Goal: Information Seeking & Learning: Check status

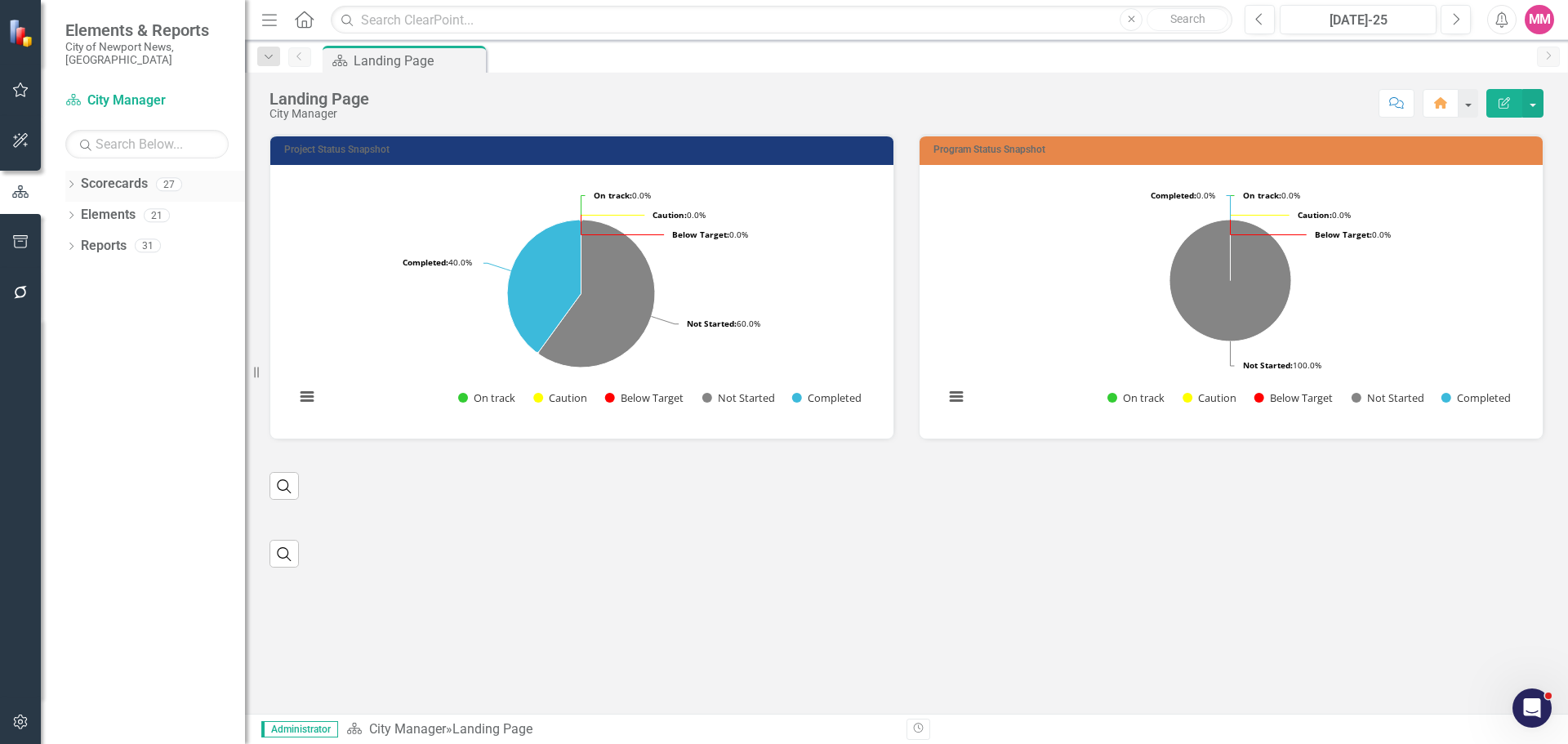
click at [70, 182] on icon "Dropdown" at bounding box center [71, 186] width 12 height 9
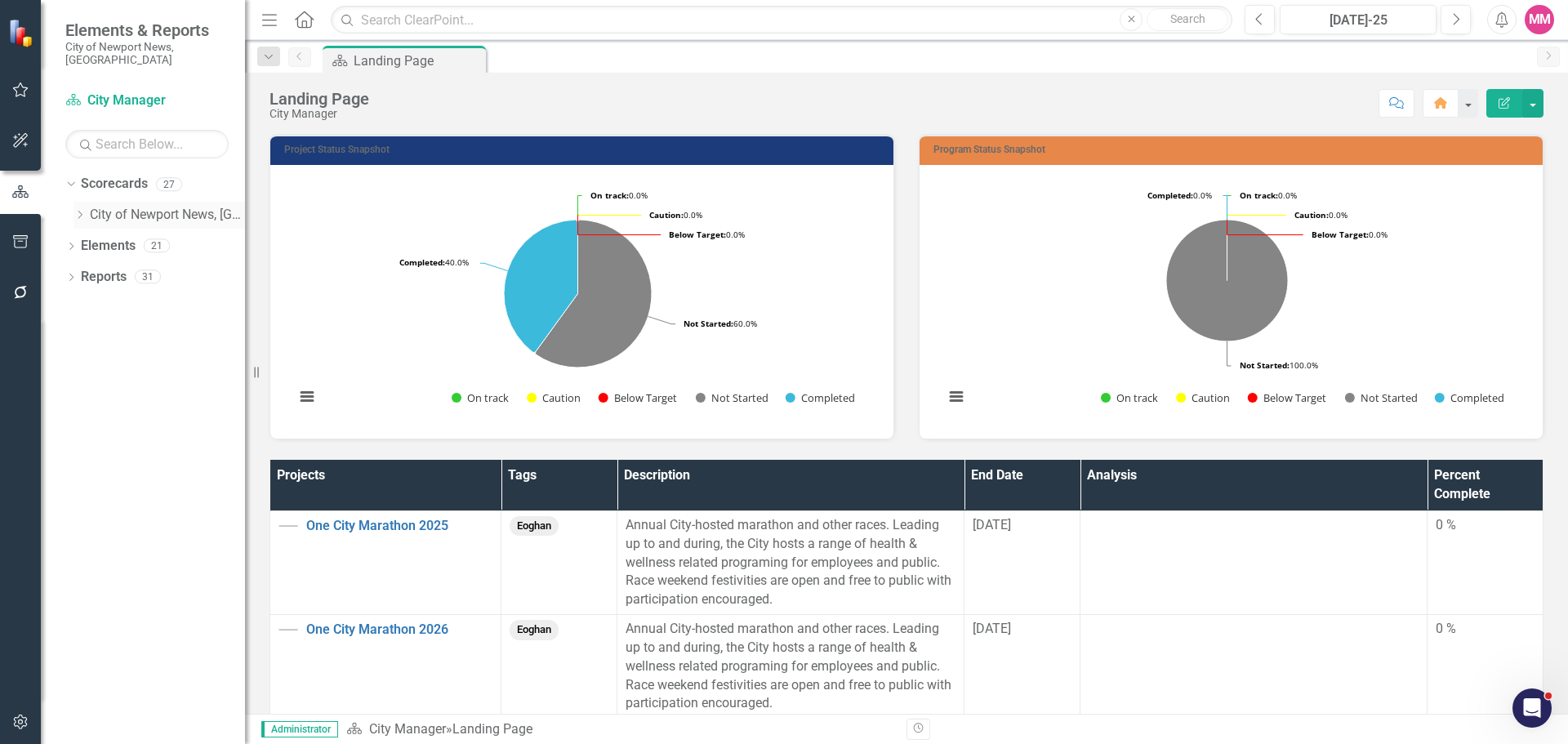
click at [76, 210] on icon "Dropdown" at bounding box center [79, 214] width 12 height 10
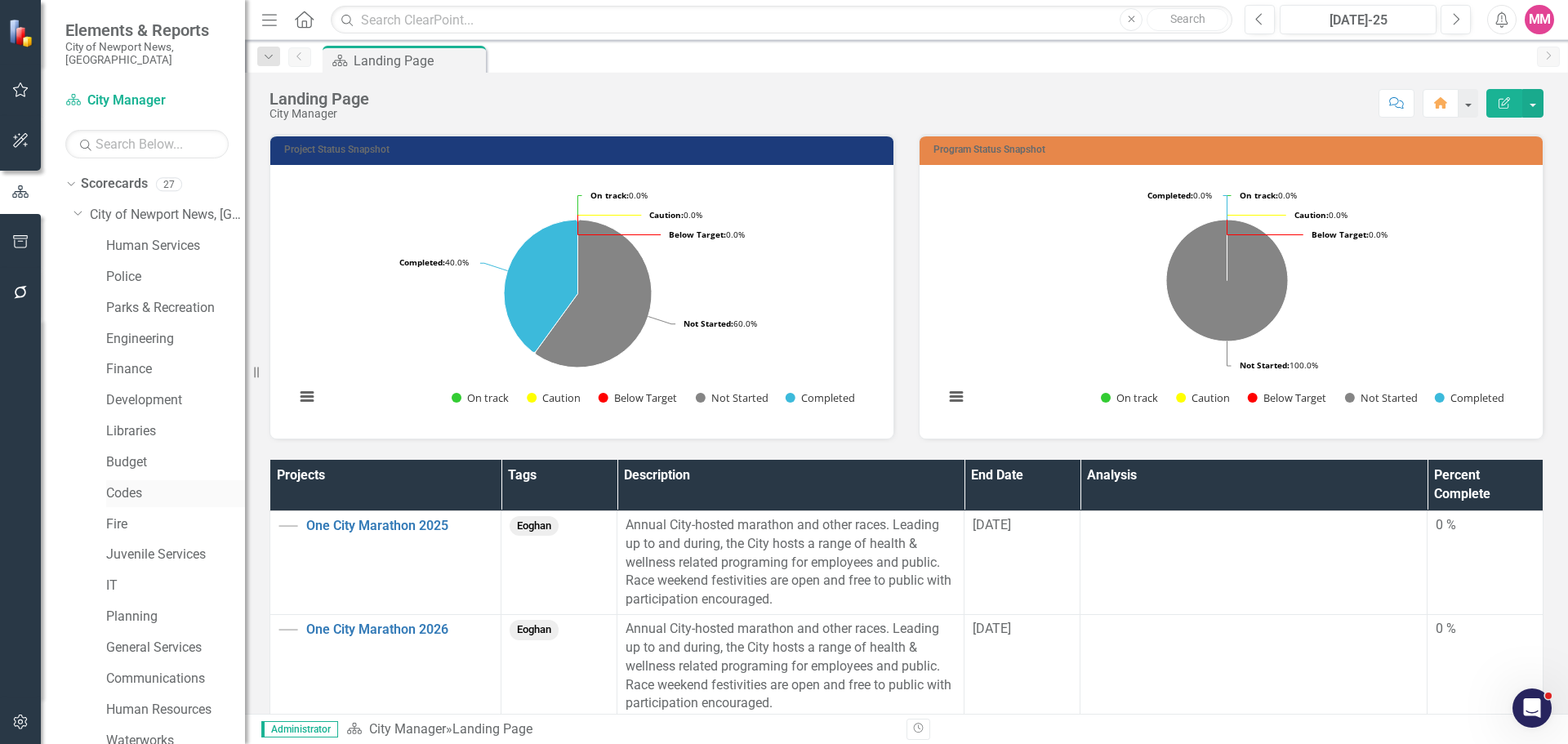
click at [135, 484] on link "Codes" at bounding box center [175, 494] width 138 height 19
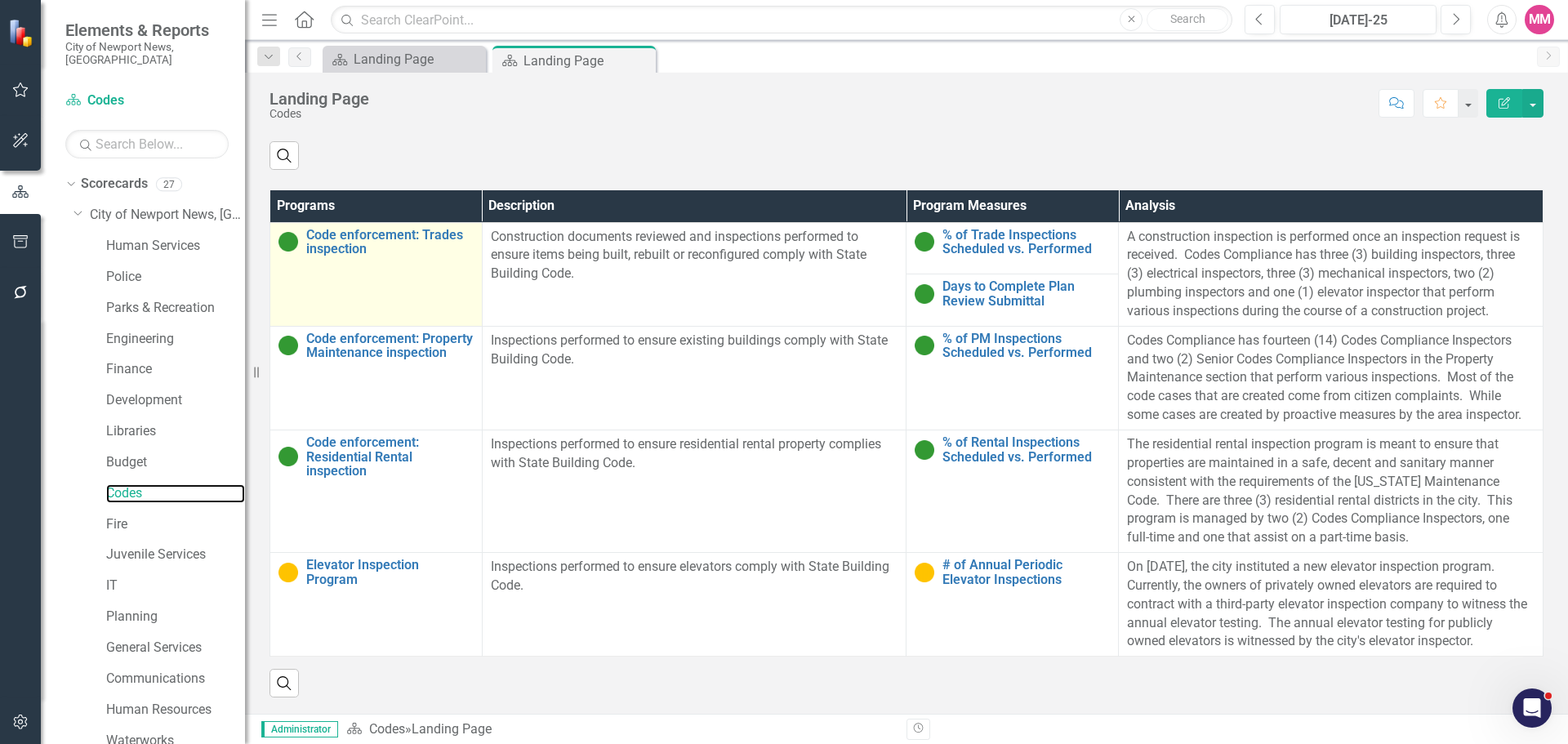
scroll to position [763, 0]
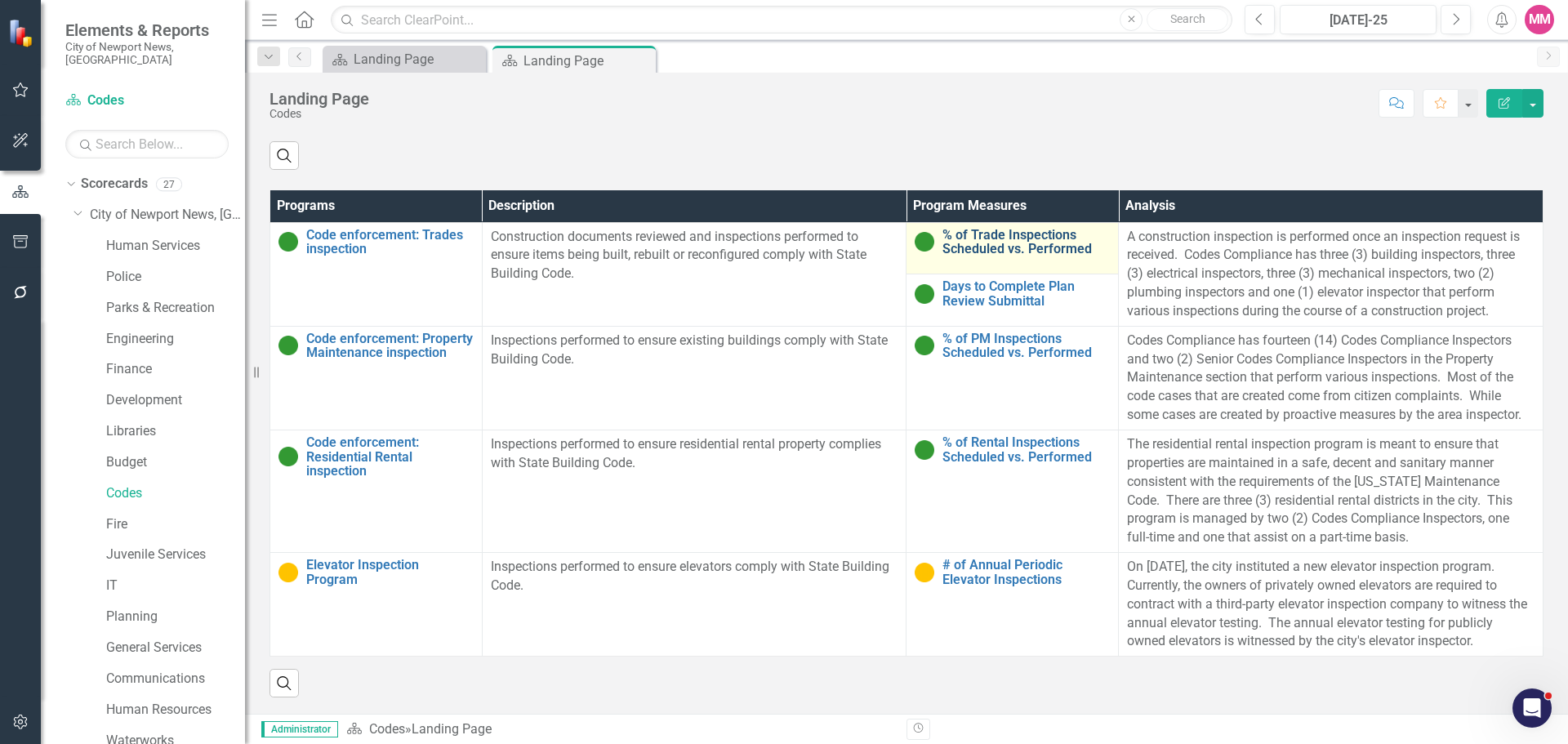
click at [982, 247] on link "% of Trade Inspections Scheduled vs. Performed" at bounding box center [1026, 242] width 167 height 29
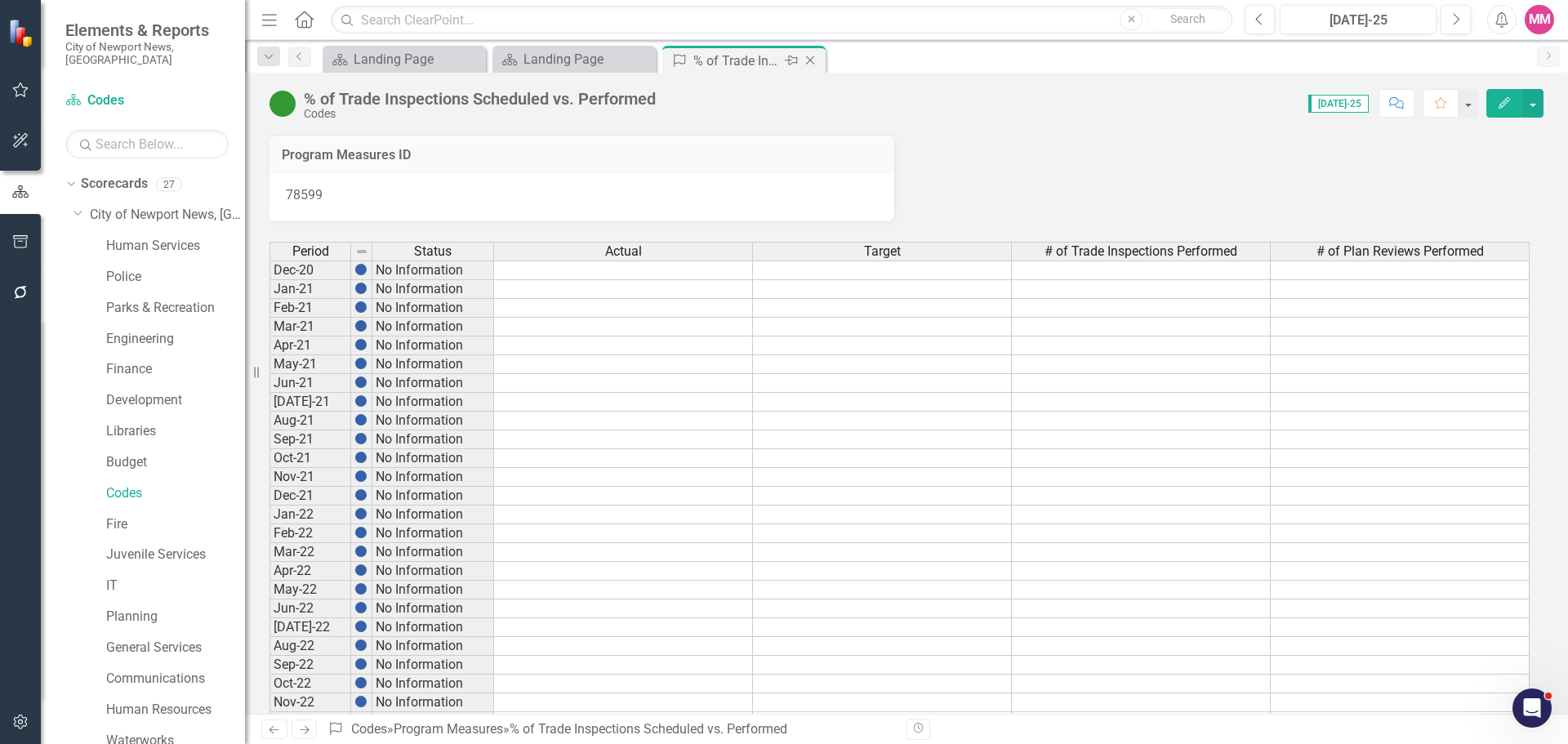
click at [811, 57] on icon "Close" at bounding box center [809, 61] width 16 height 13
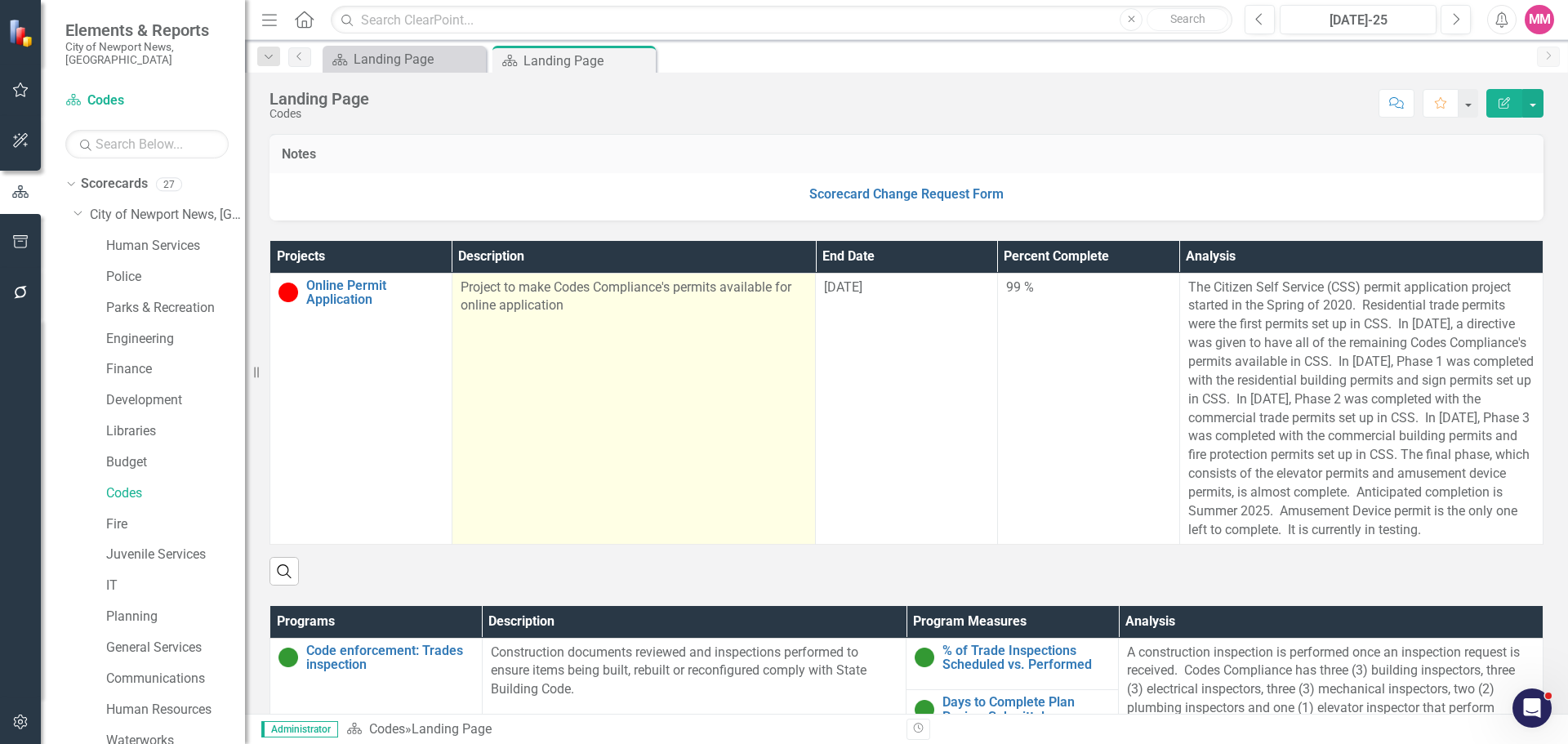
scroll to position [654, 0]
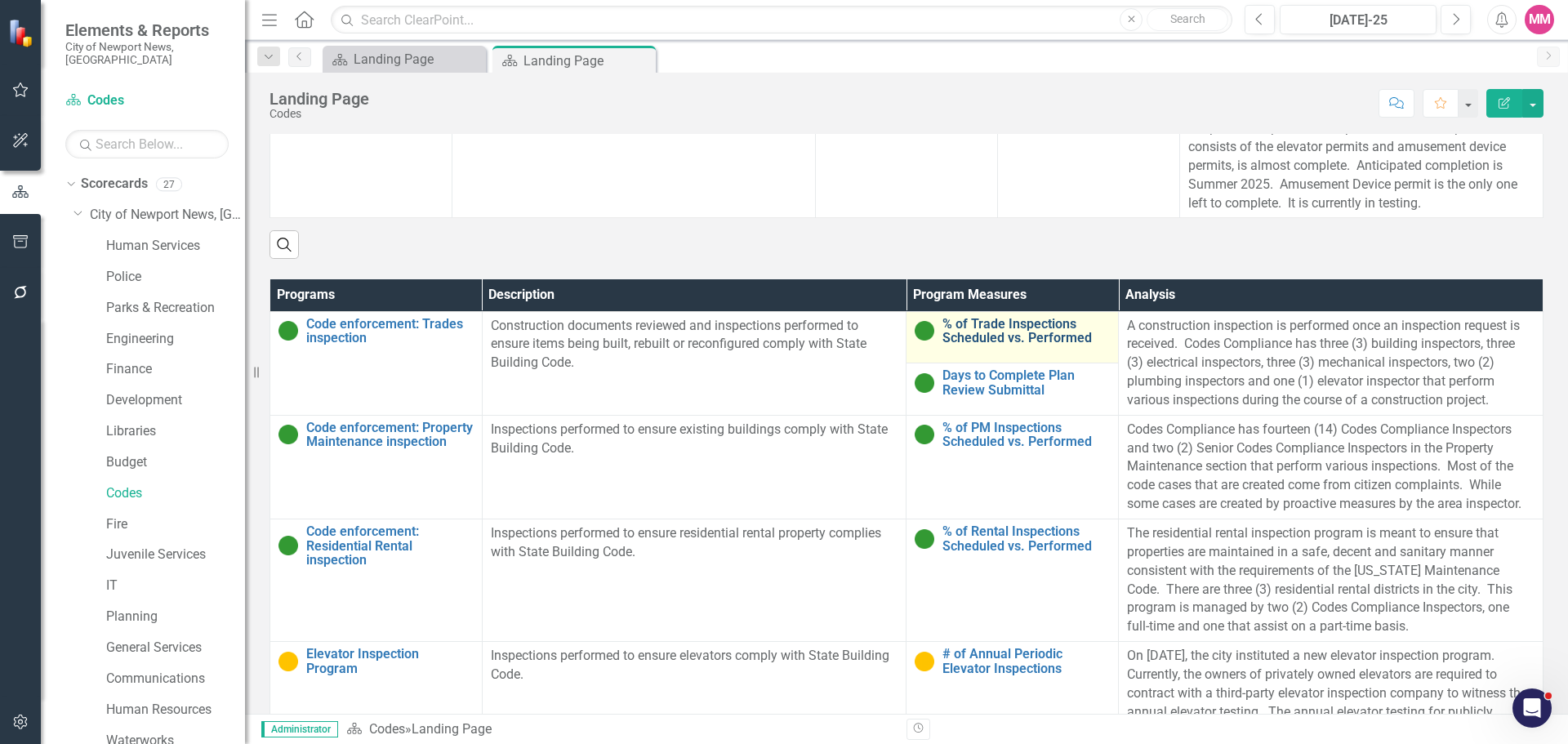
click at [975, 345] on link "% of Trade Inspections Scheduled vs. Performed" at bounding box center [1026, 332] width 167 height 29
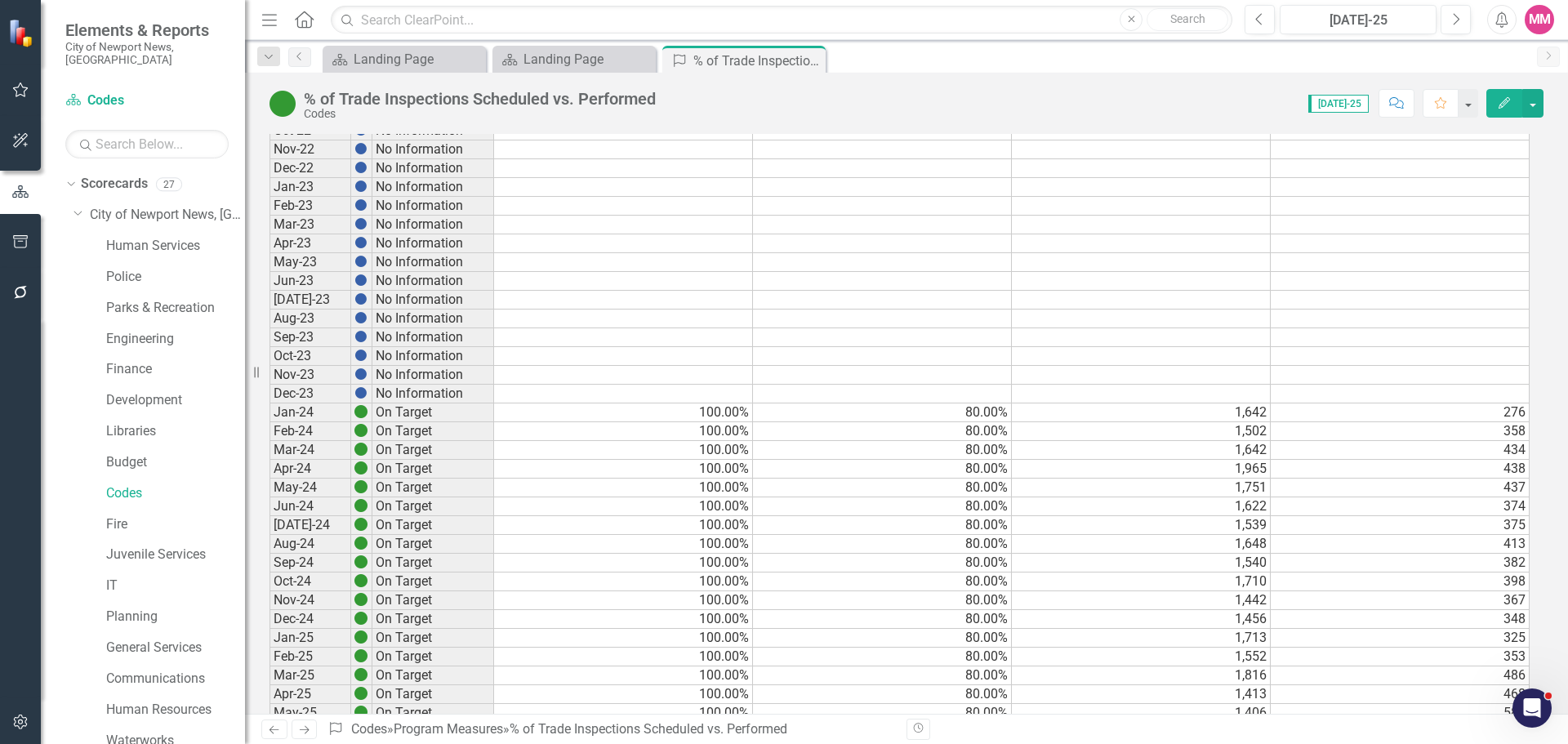
scroll to position [654, 0]
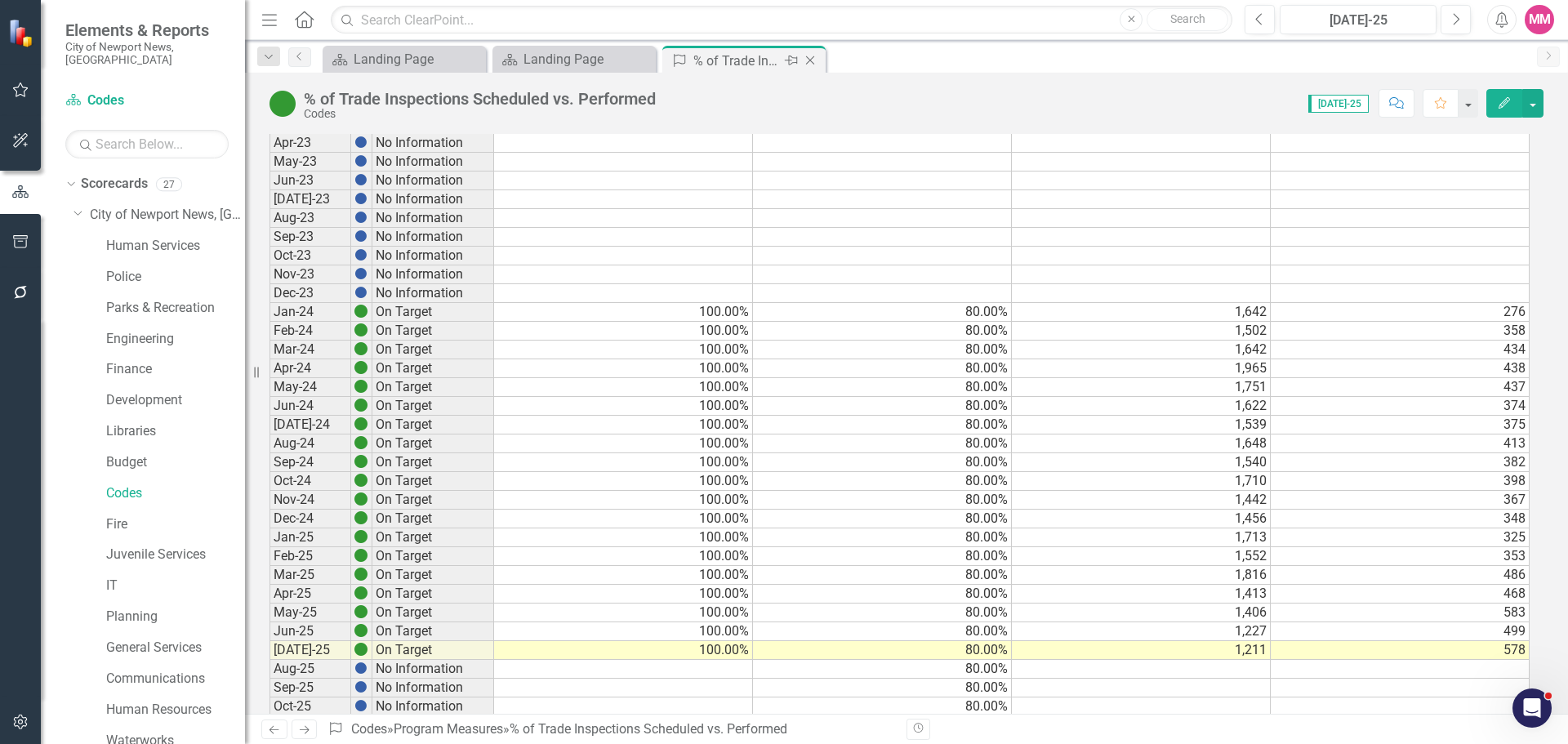
click at [812, 58] on icon "Close" at bounding box center [809, 61] width 16 height 13
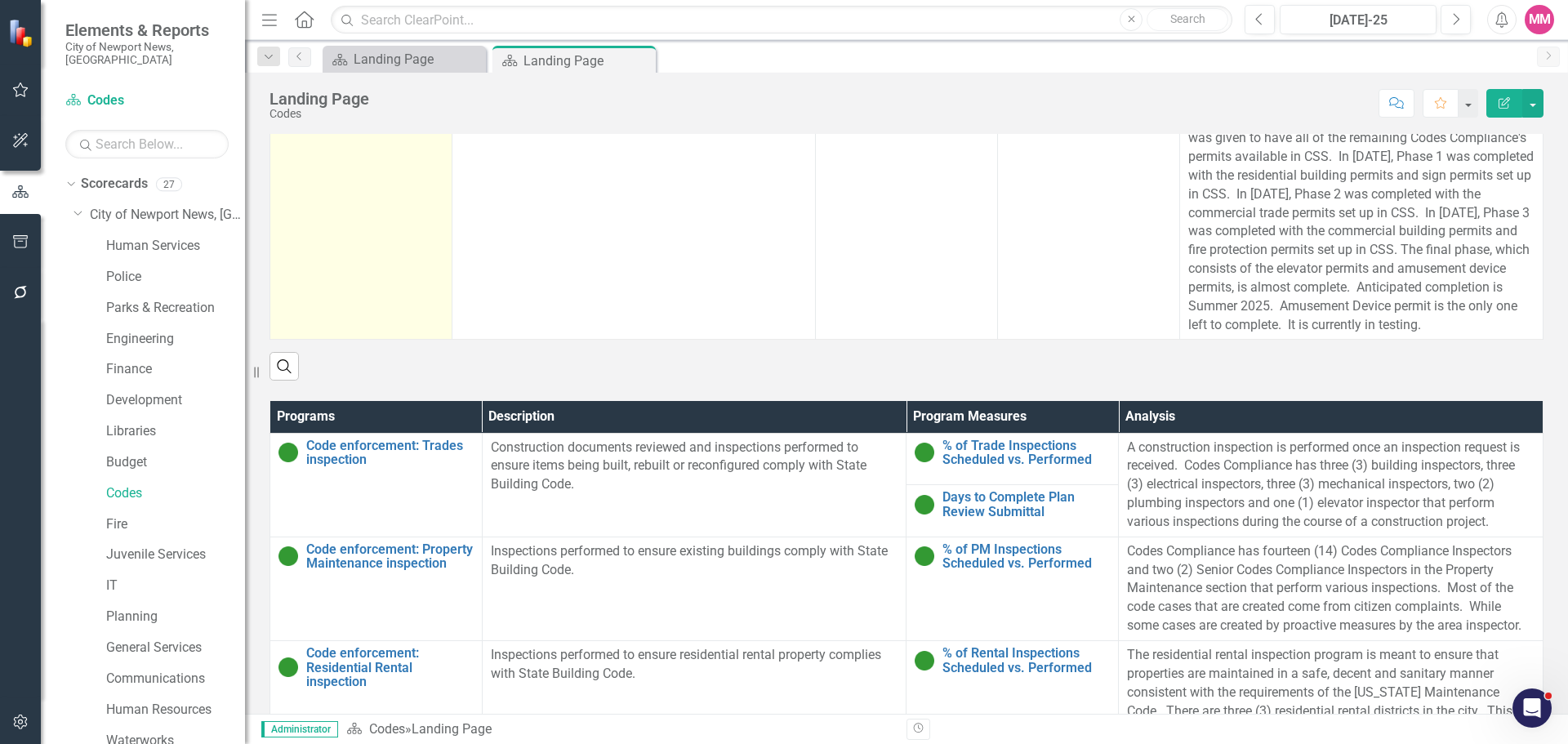
scroll to position [735, 0]
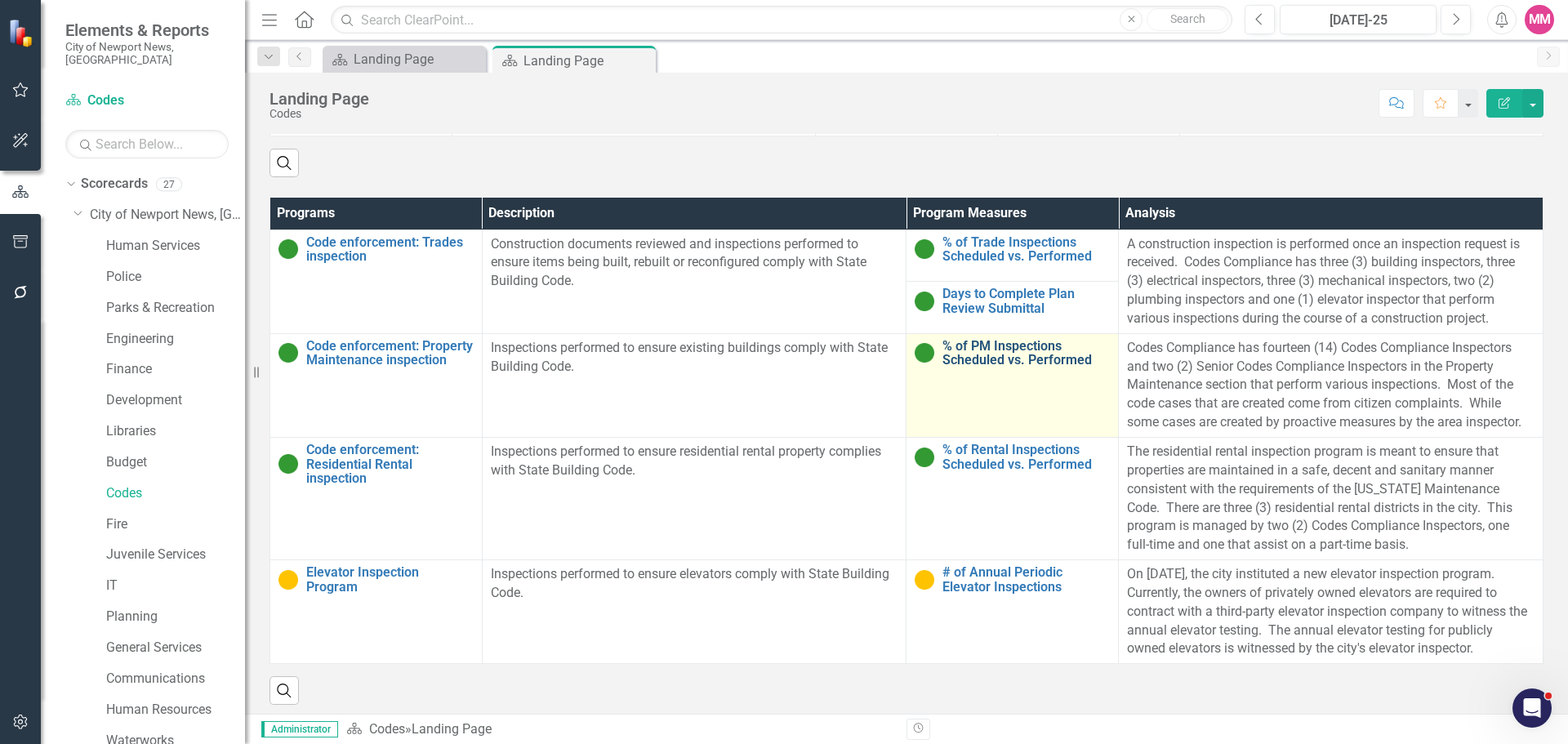
click at [997, 367] on link "% of PM Inspections Scheduled vs. Performed" at bounding box center [1026, 354] width 167 height 29
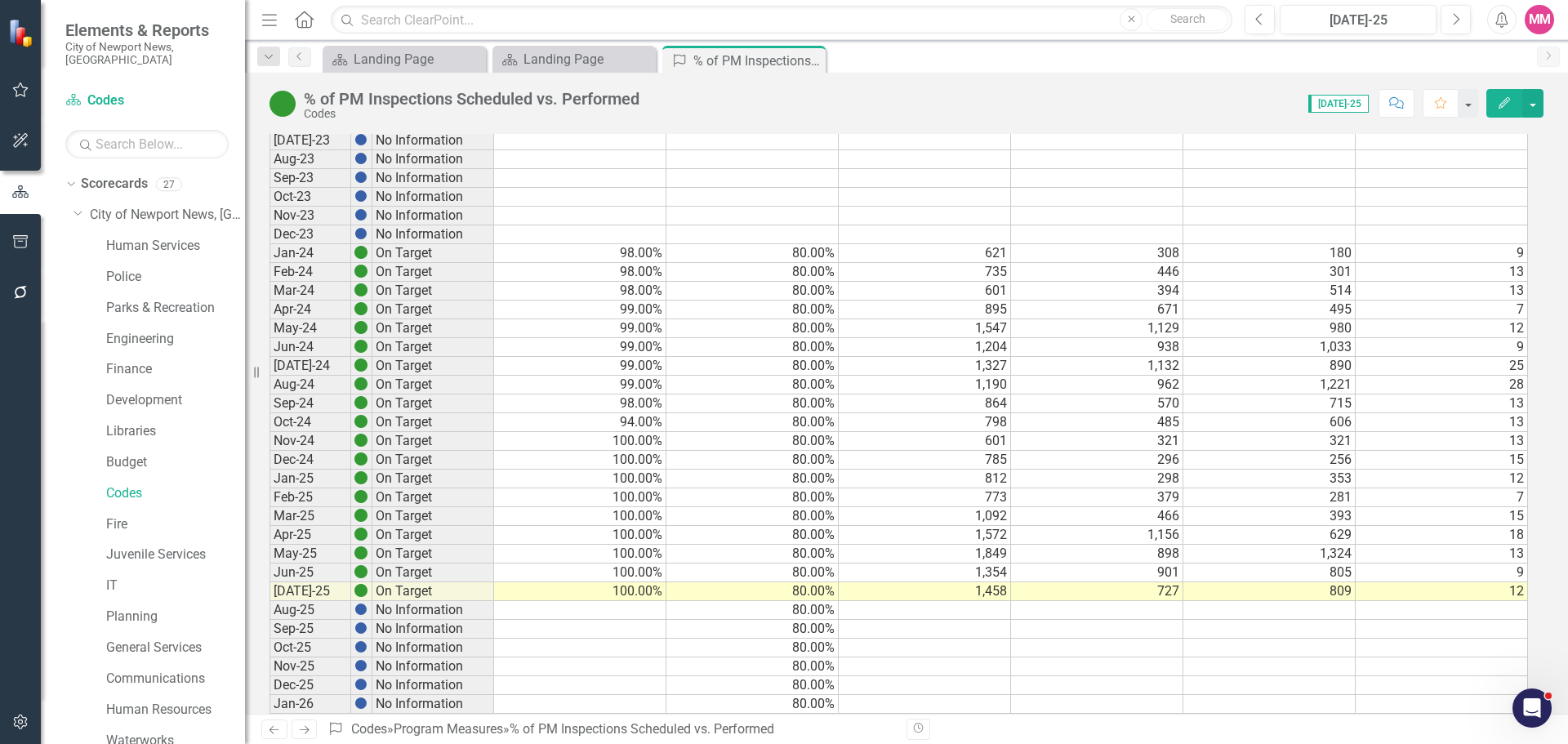
scroll to position [735, 0]
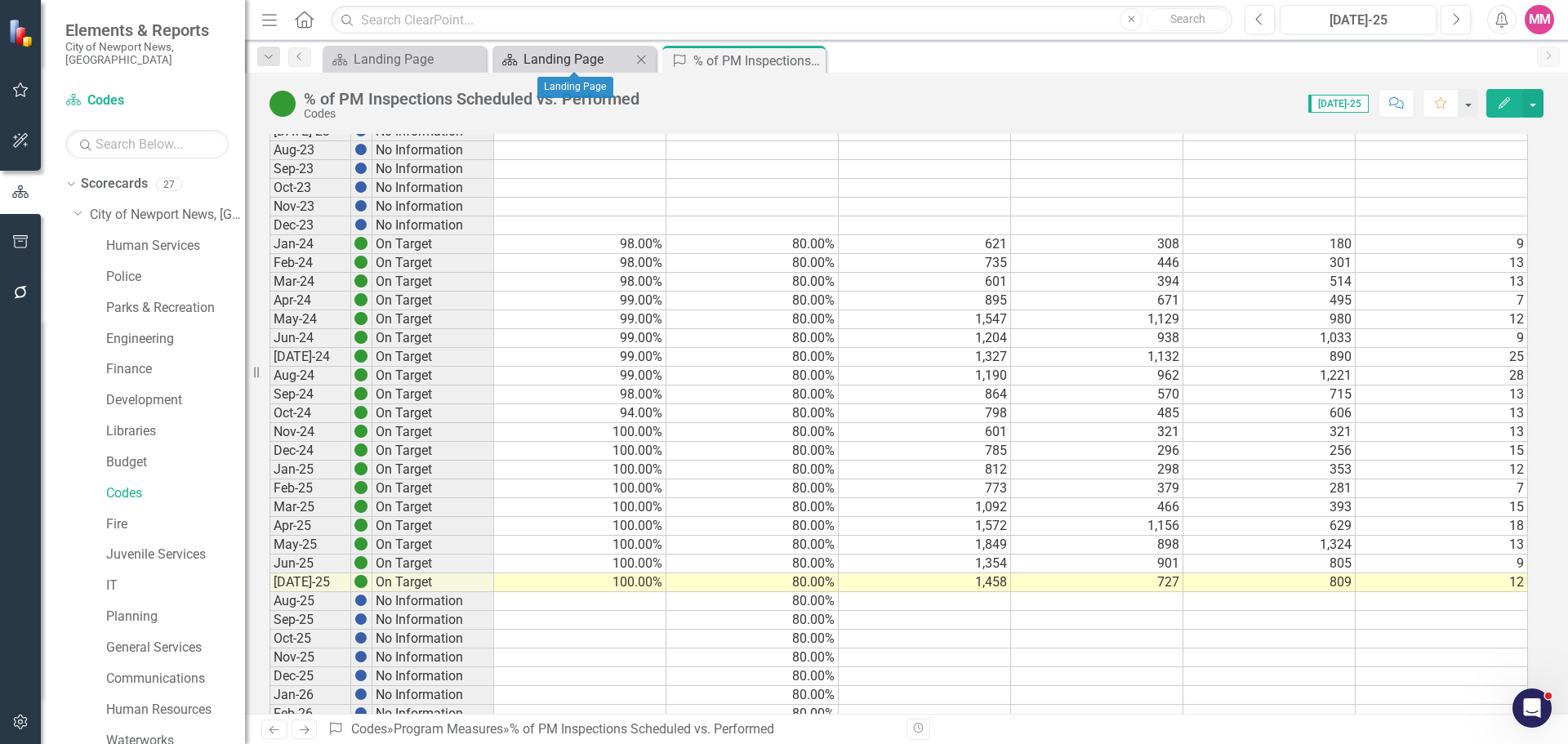
click at [545, 60] on div "Landing Page" at bounding box center [578, 59] width 108 height 20
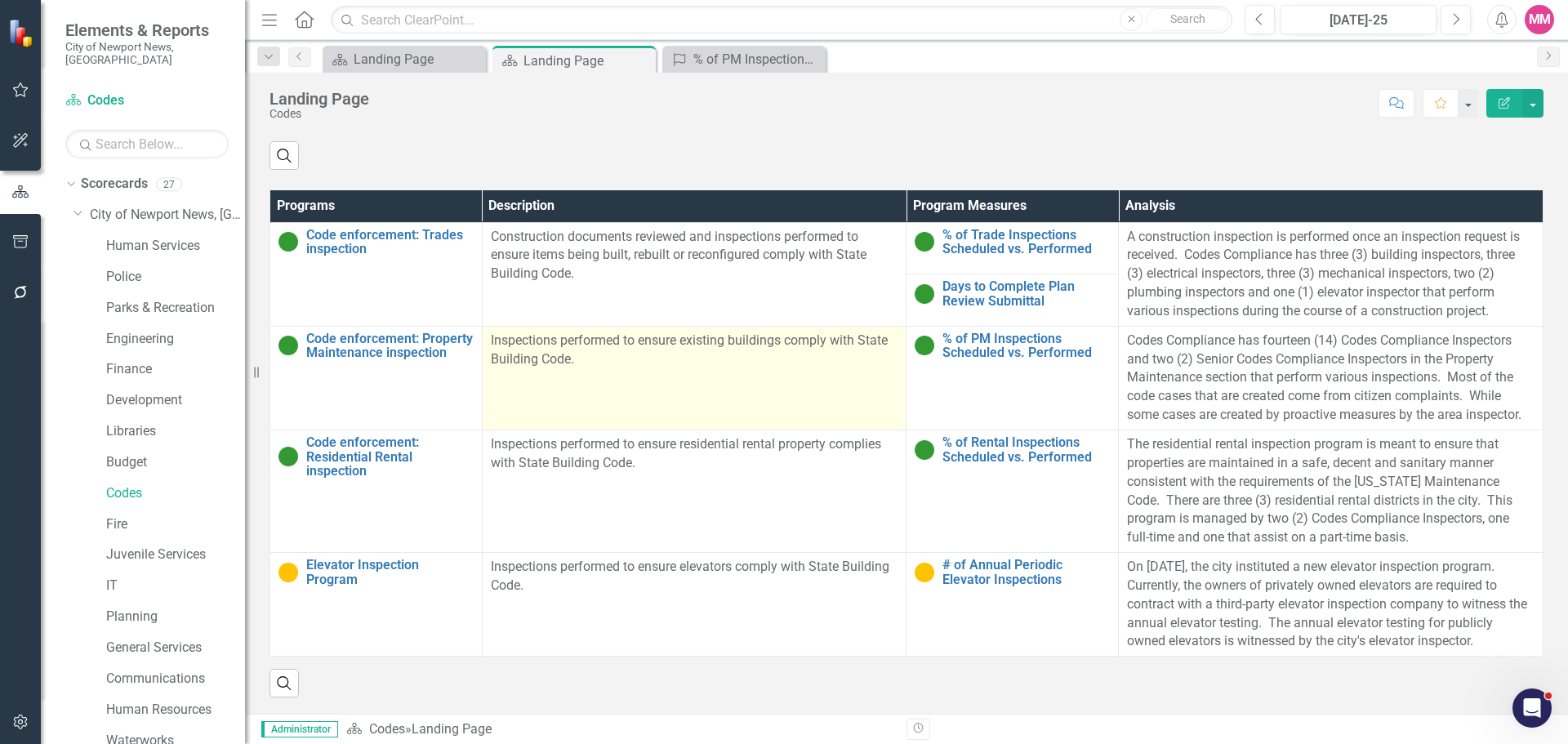
scroll to position [763, 0]
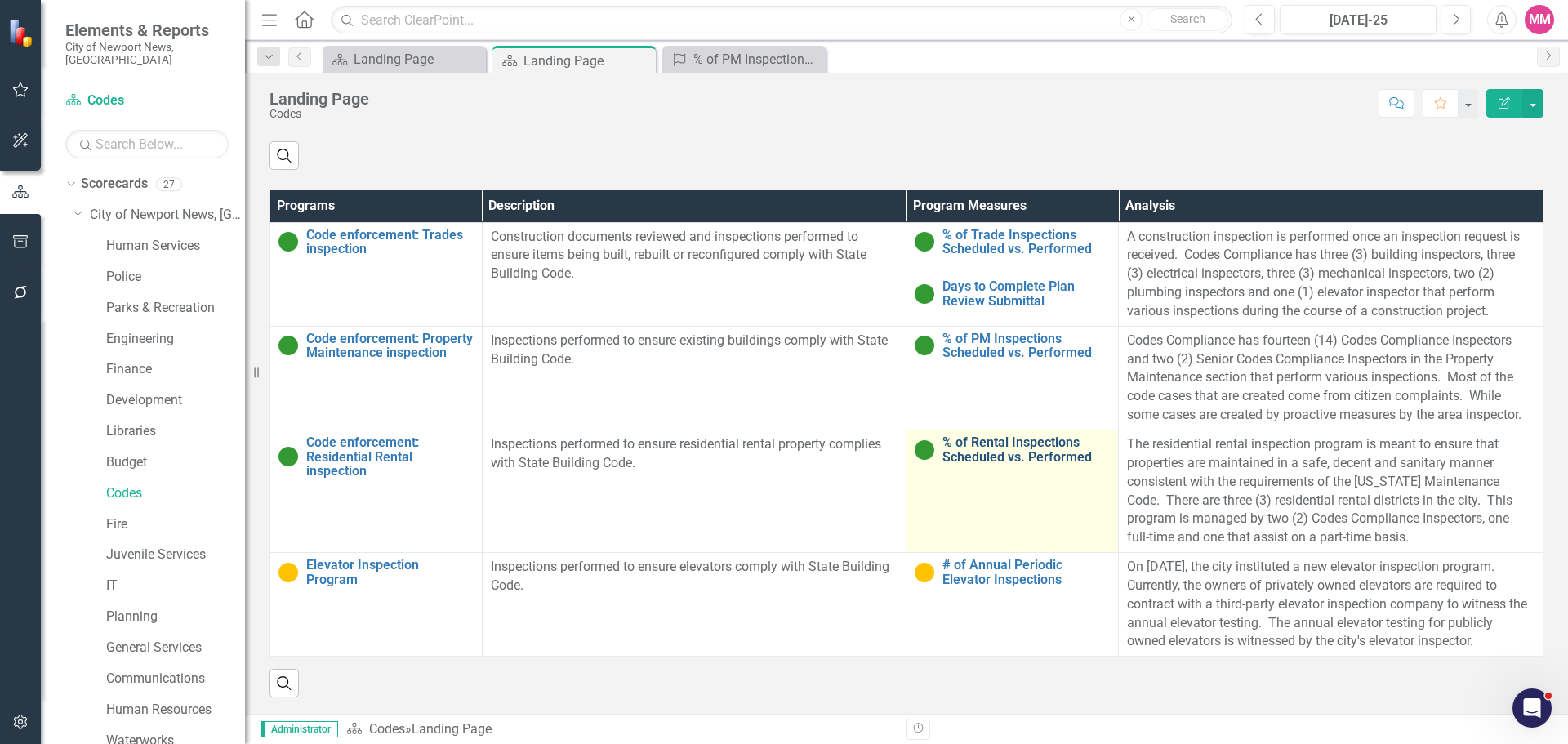
click at [1008, 448] on link "% of Rental Inspections Scheduled vs. Performed" at bounding box center [1026, 450] width 167 height 29
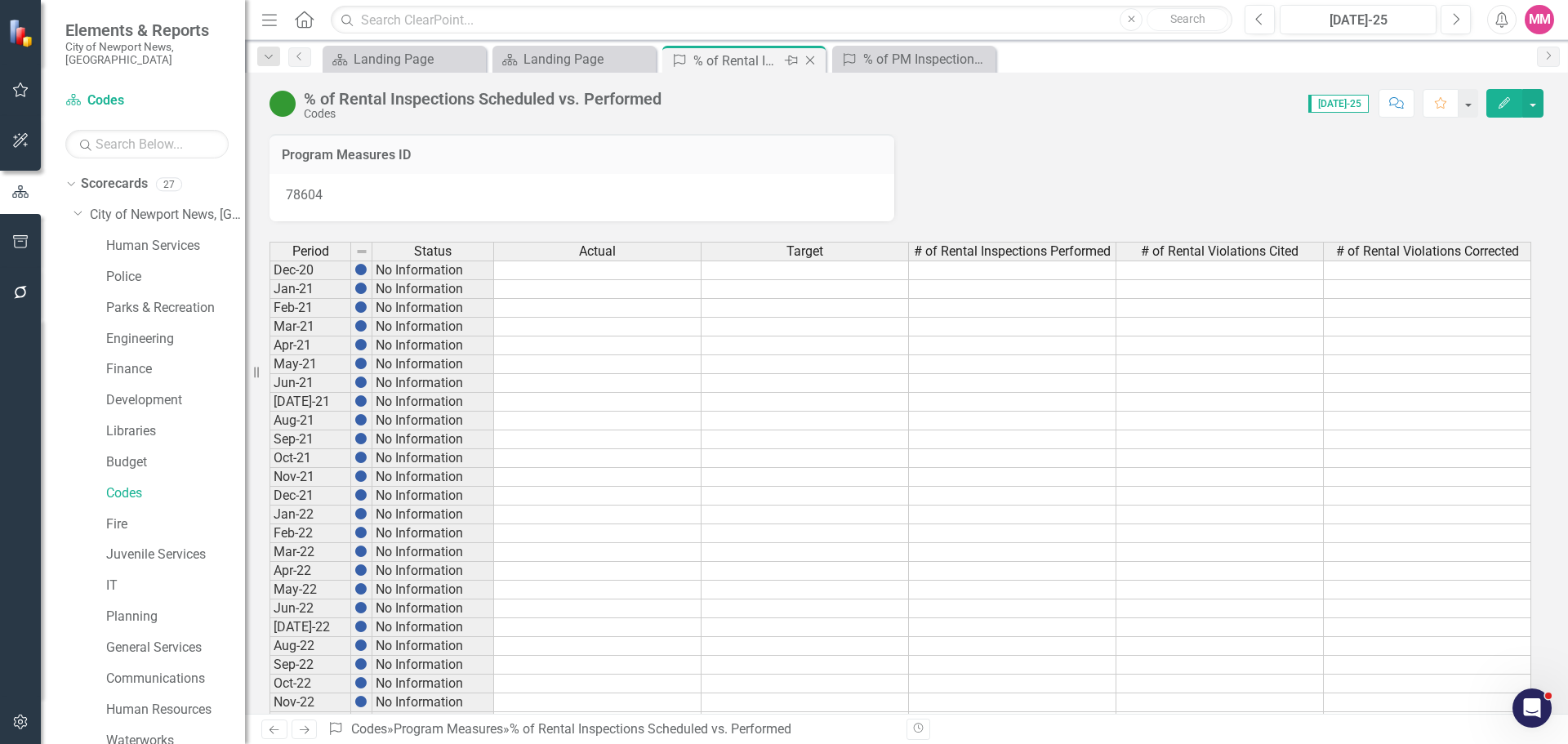
click at [812, 60] on icon "Close" at bounding box center [809, 61] width 16 height 13
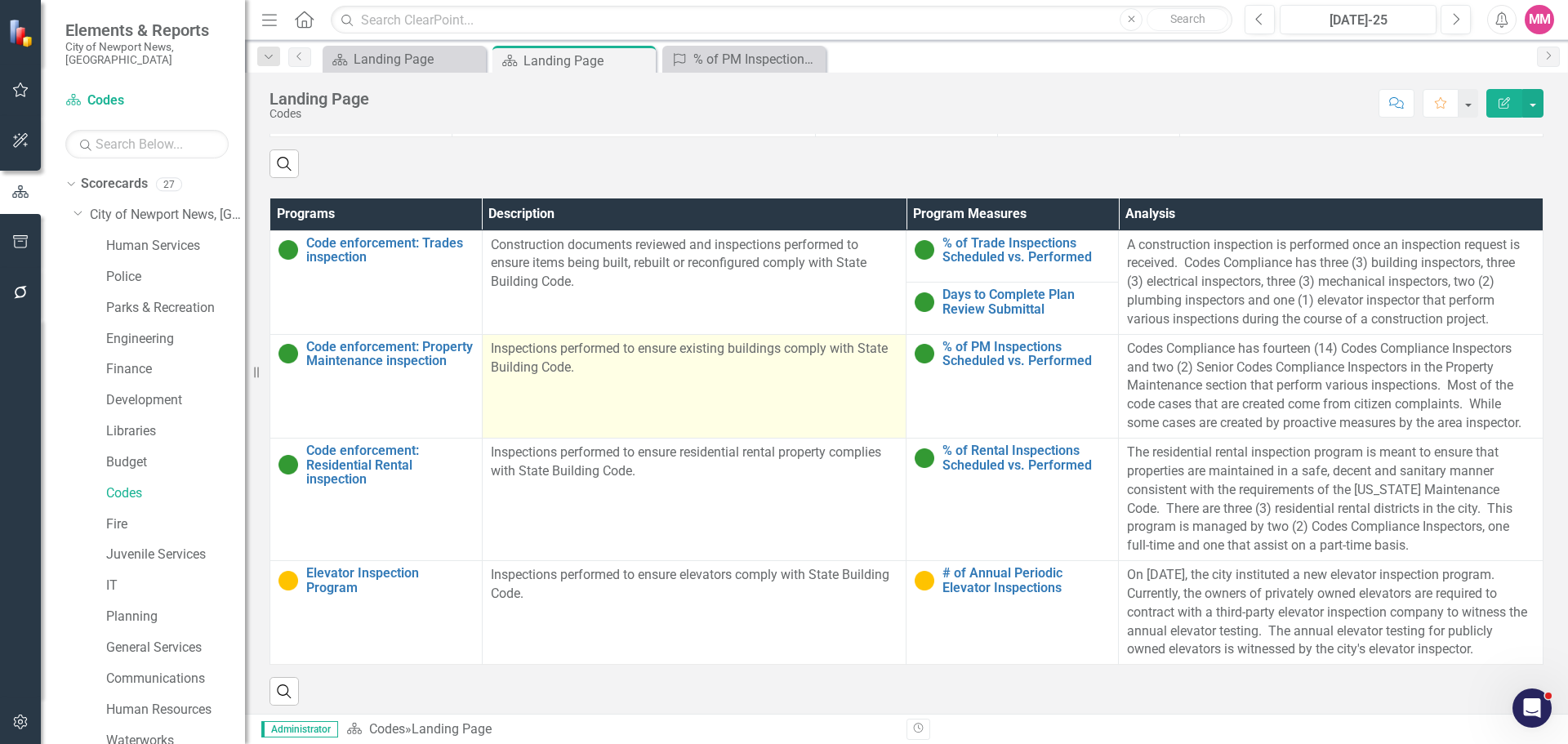
scroll to position [763, 0]
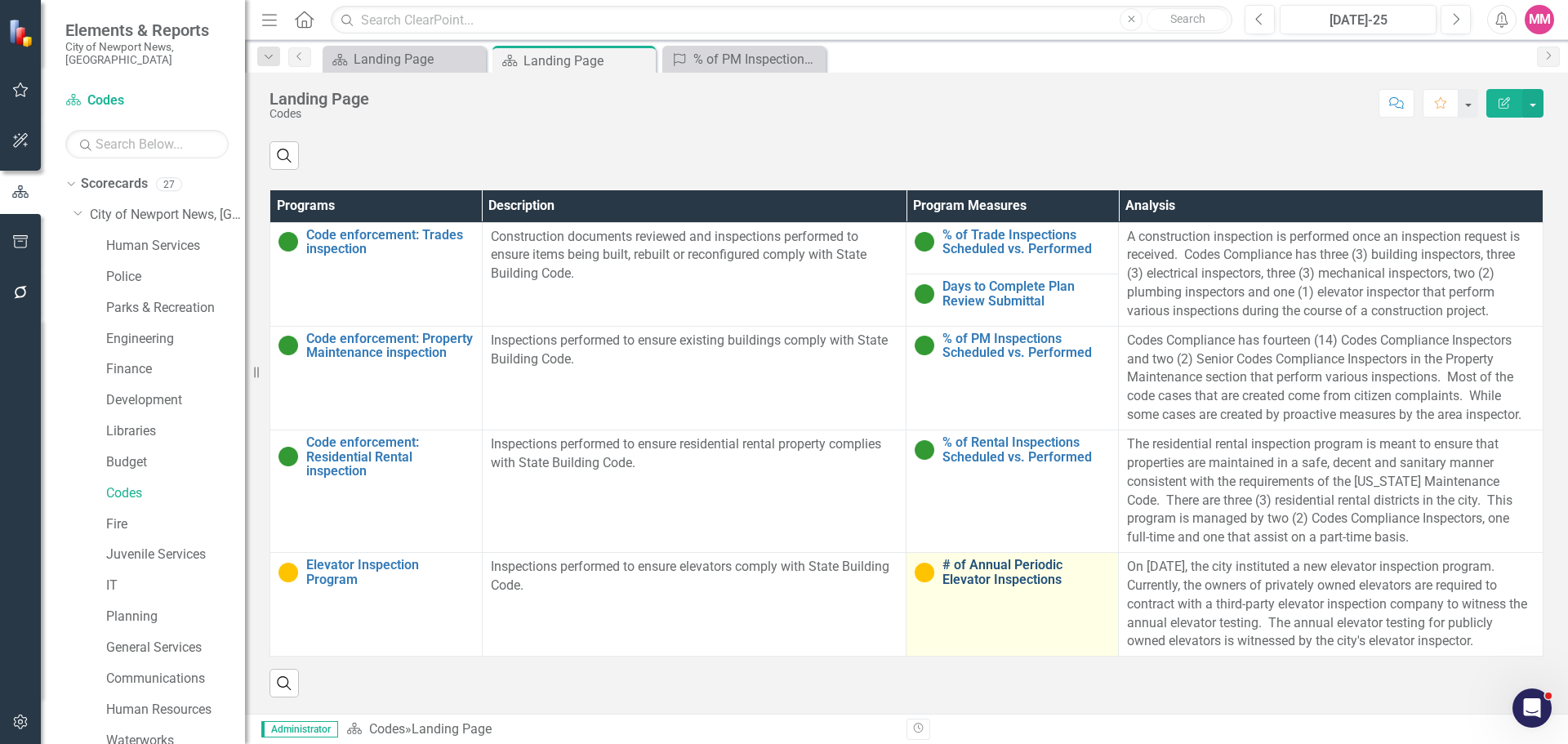
click at [969, 572] on link "# of Annual Periodic Elevator Inspections" at bounding box center [1026, 572] width 167 height 29
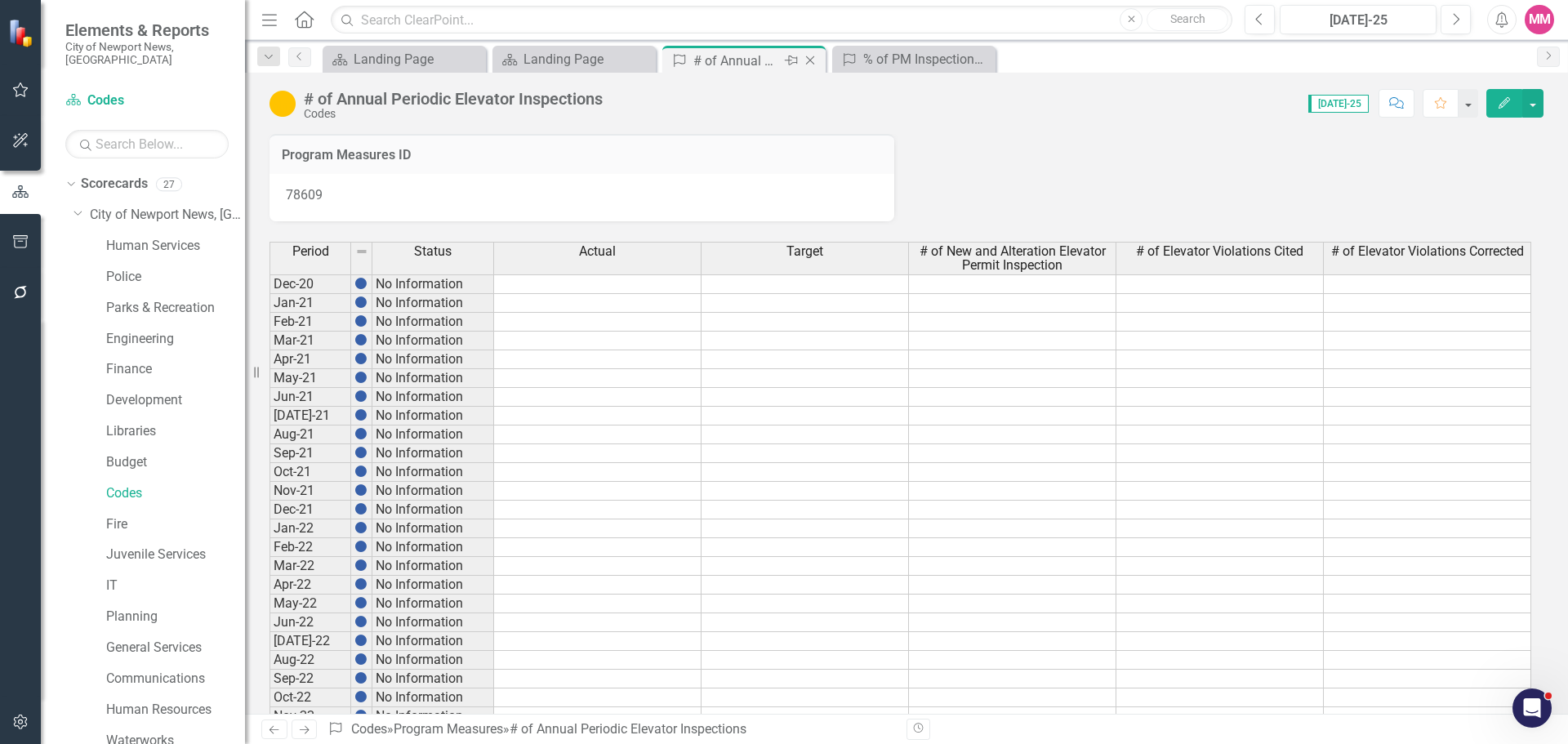
click at [810, 61] on icon at bounding box center [810, 61] width 9 height 9
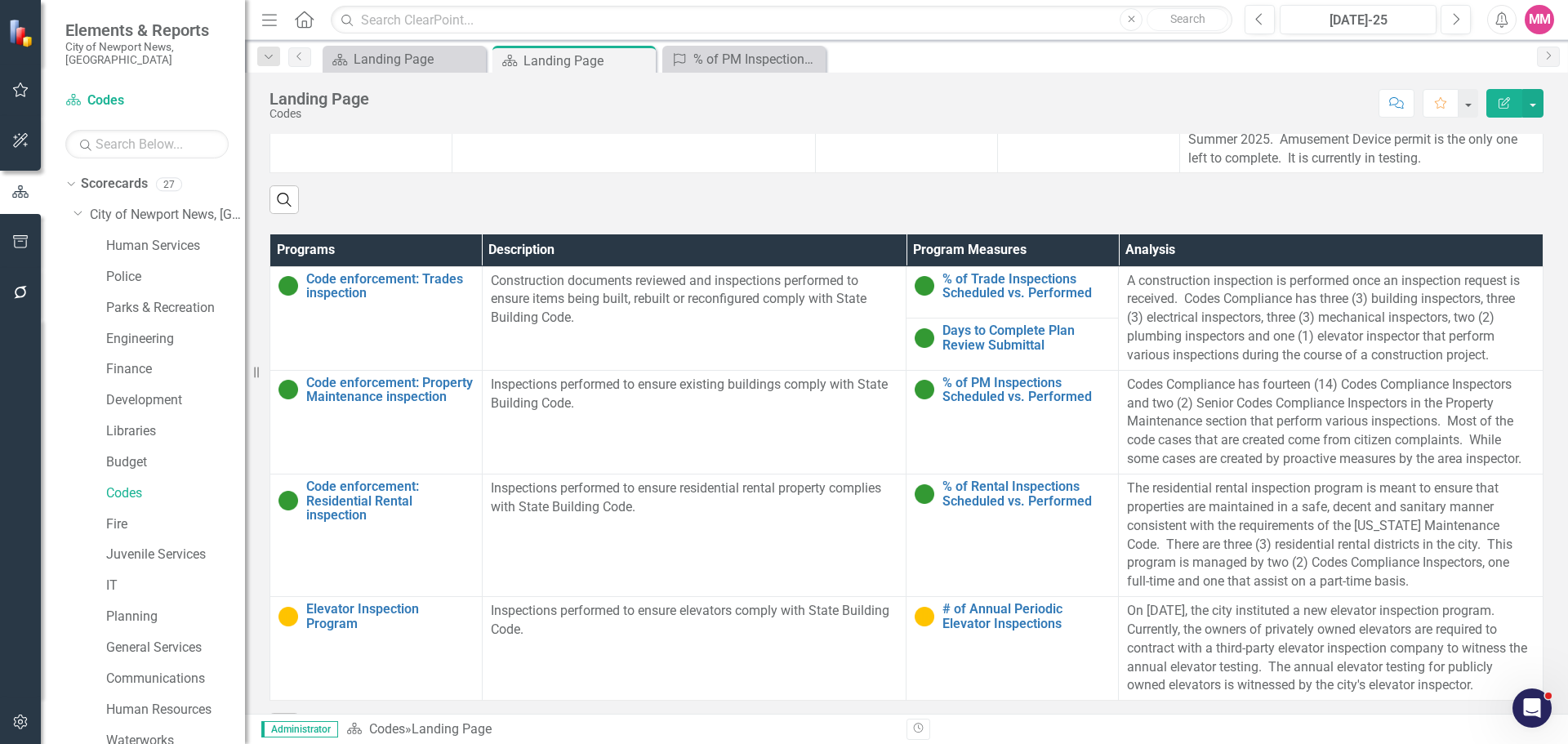
scroll to position [763, 0]
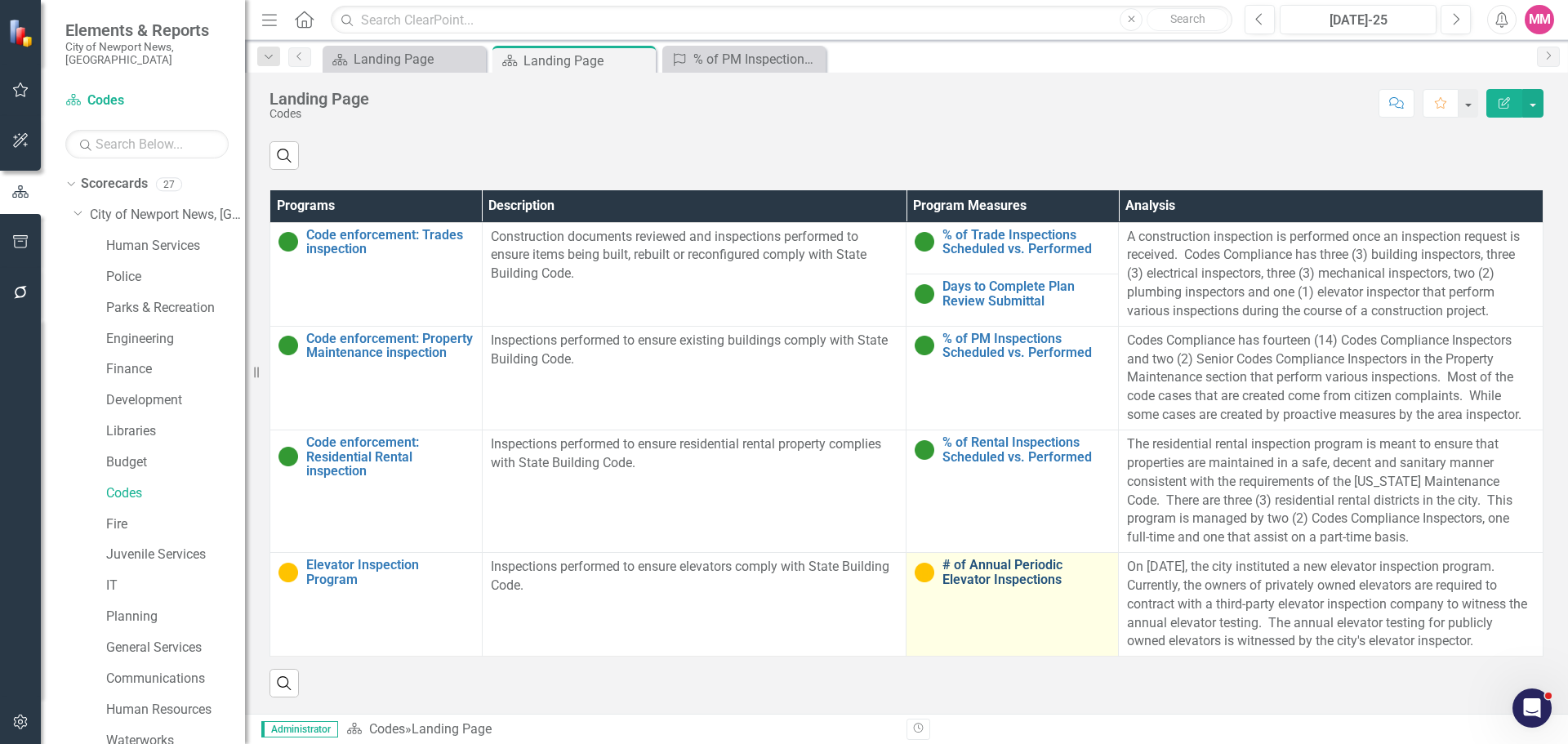
click at [991, 570] on link "# of Annual Periodic Elevator Inspections" at bounding box center [1026, 572] width 167 height 29
